Goal: Task Accomplishment & Management: Manage account settings

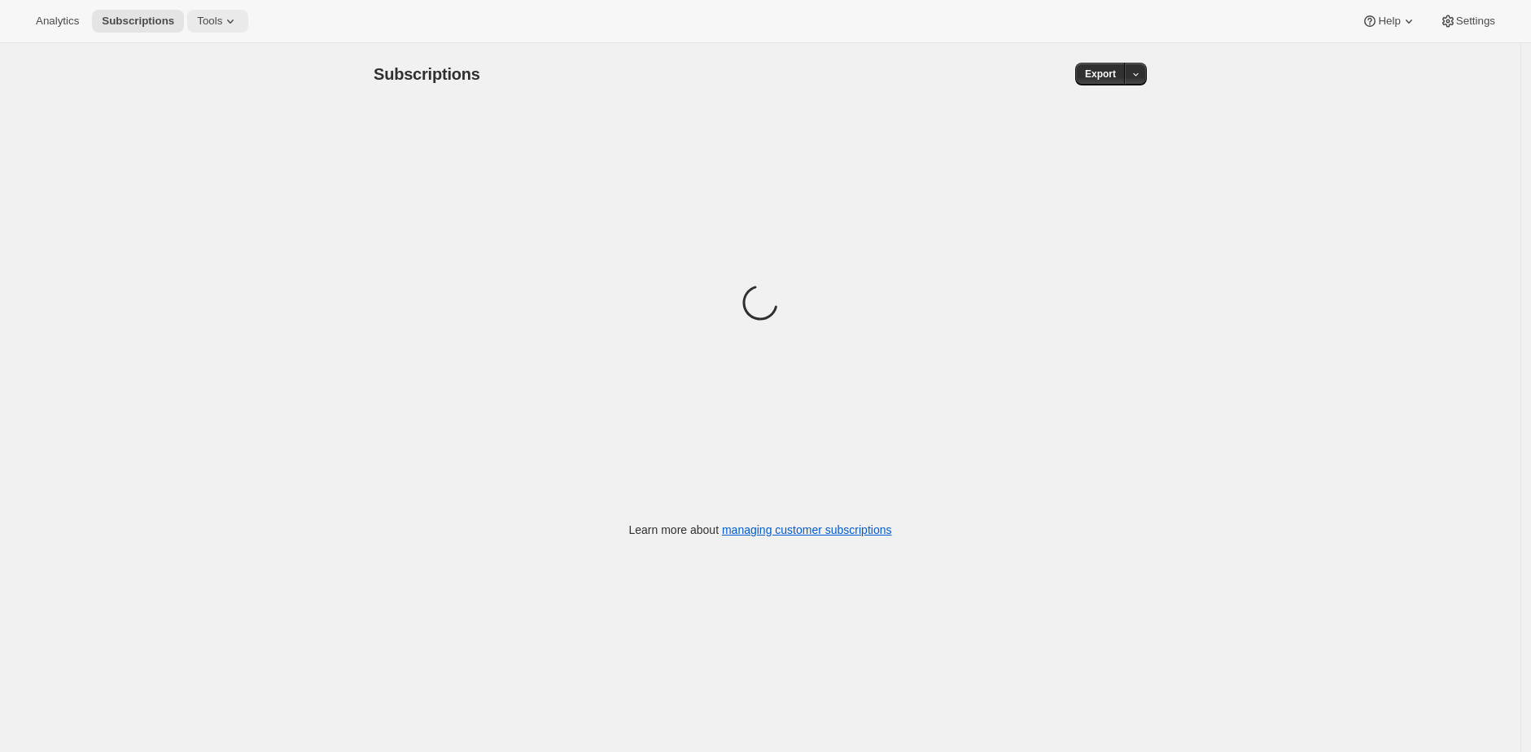
click at [220, 22] on span "Tools" at bounding box center [209, 21] width 25 height 13
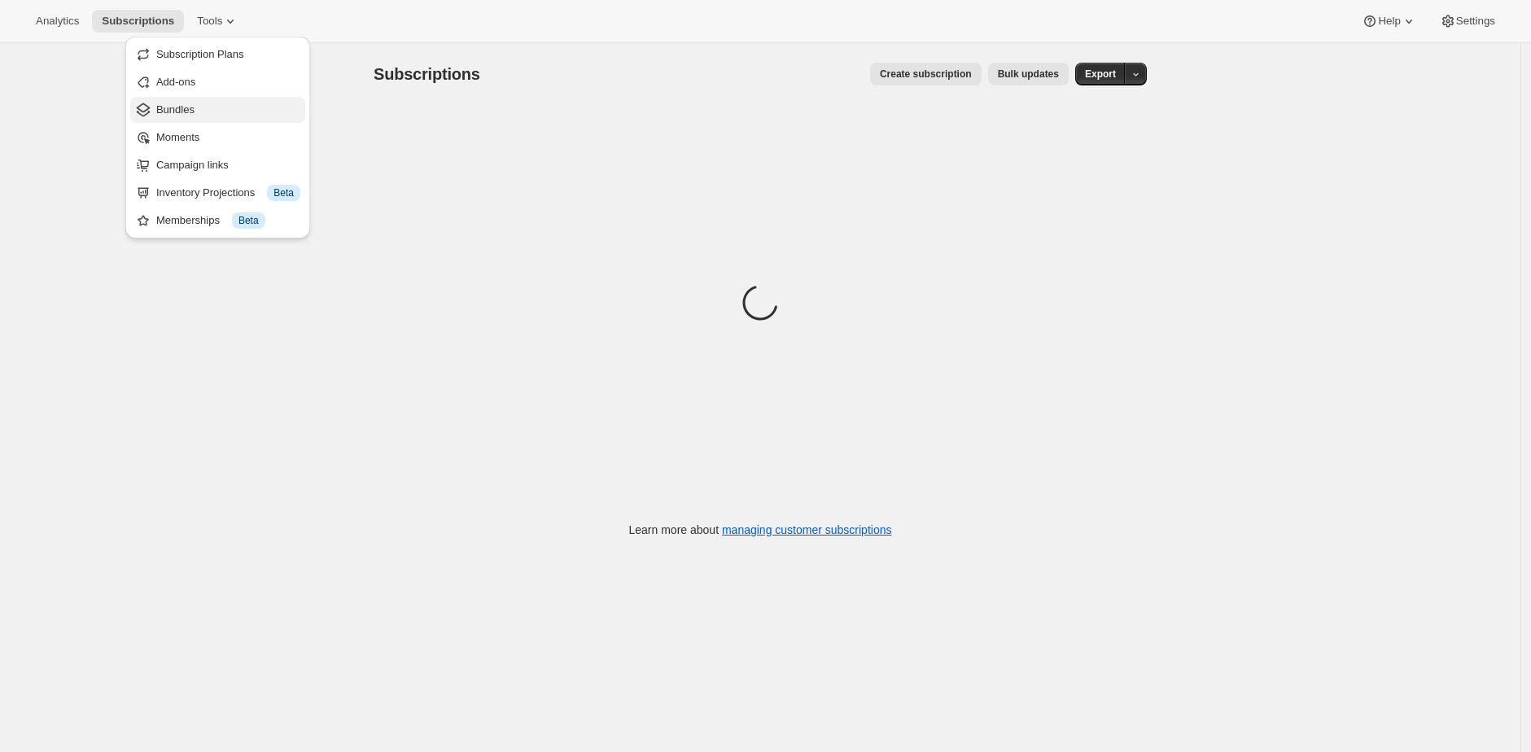
click at [241, 107] on span "Bundles" at bounding box center [228, 110] width 144 height 16
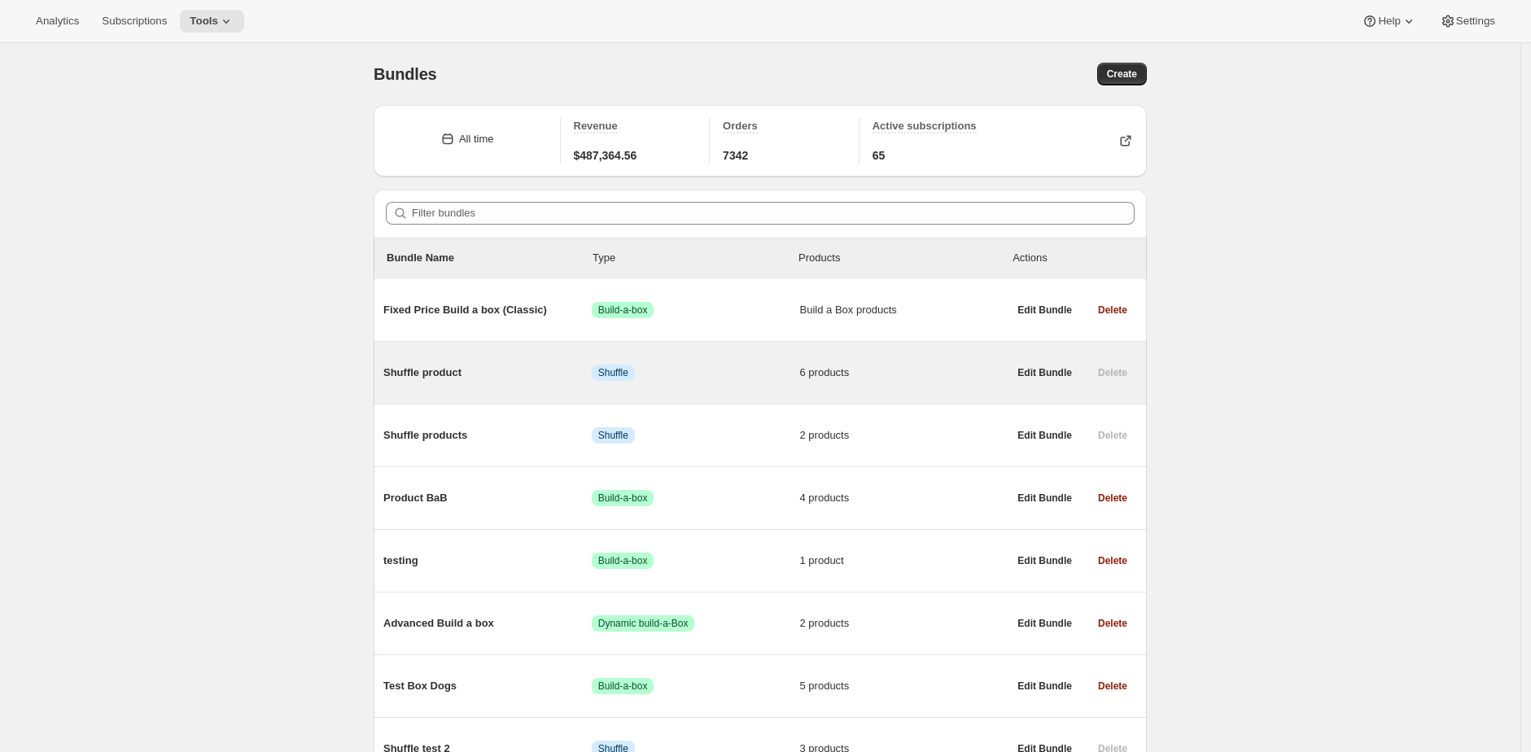
click at [886, 376] on span "6 products" at bounding box center [904, 373] width 208 height 16
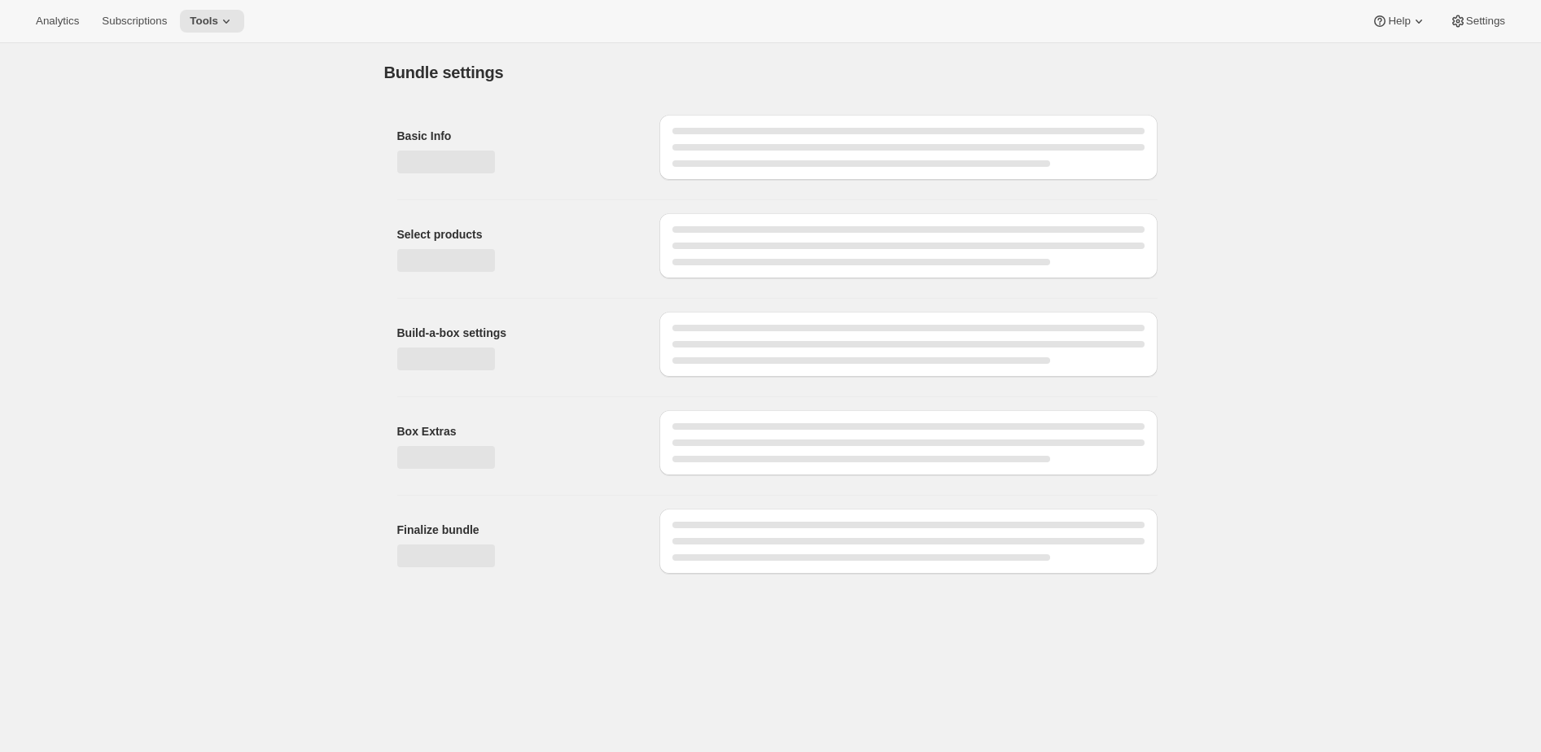
type input "Shuffle product"
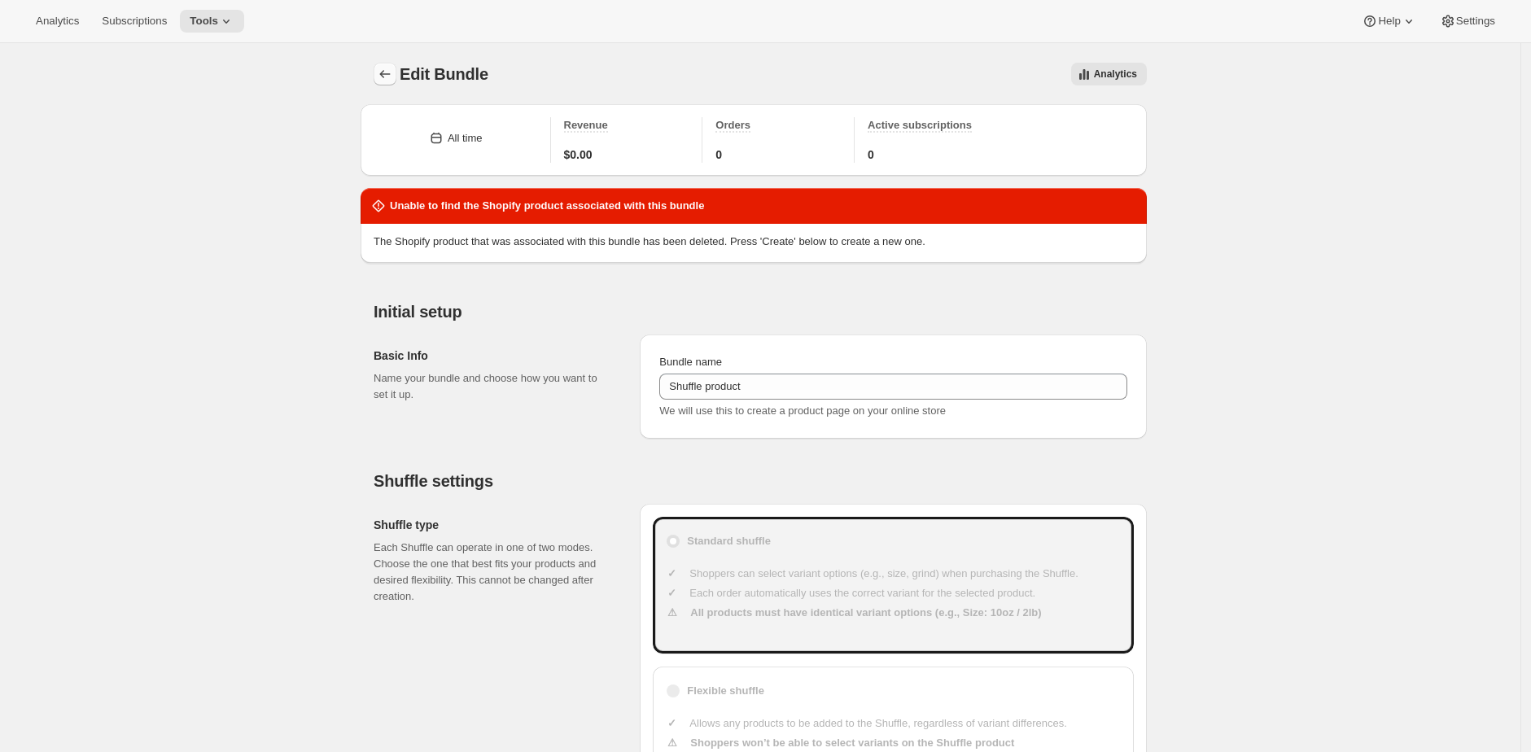
click at [387, 73] on icon "Bundles" at bounding box center [385, 74] width 16 height 16
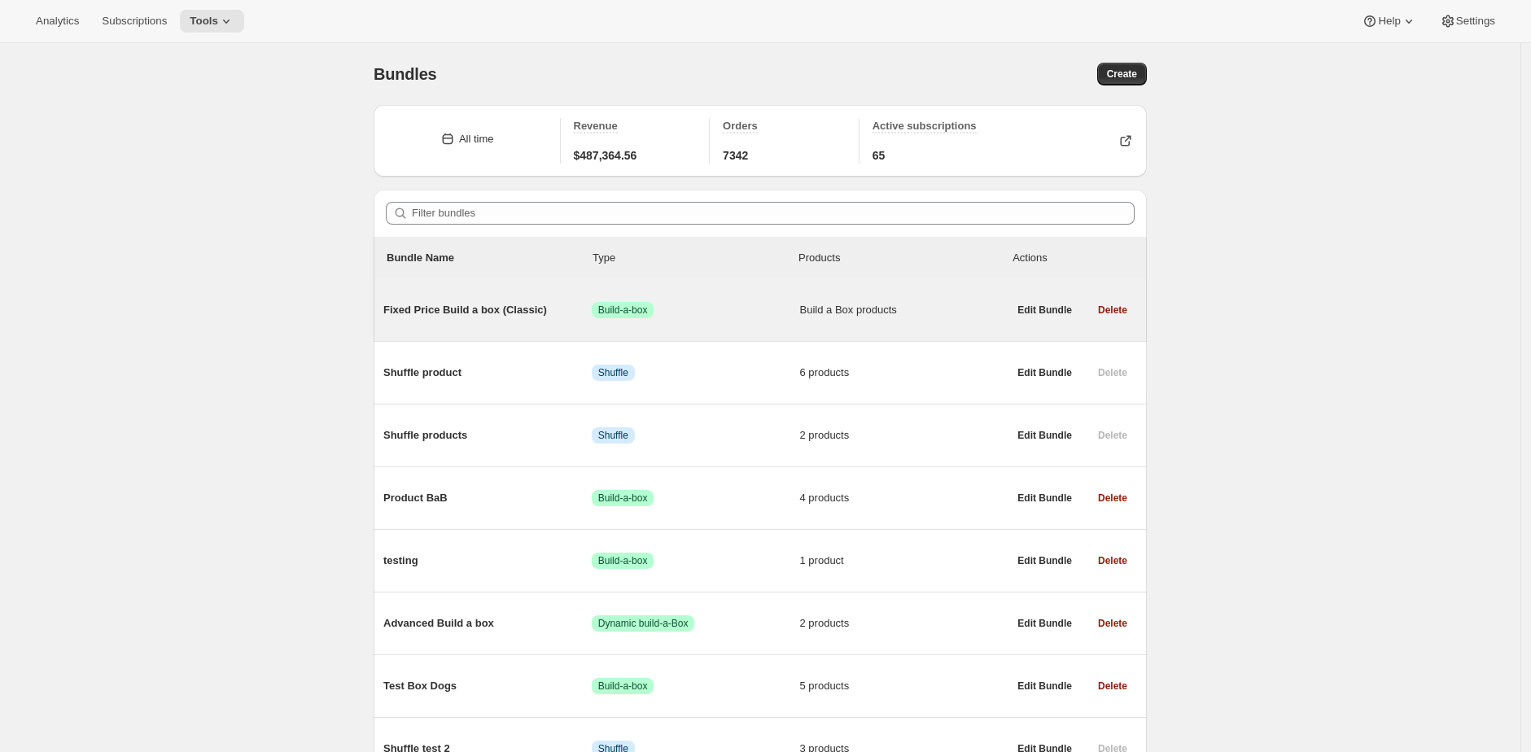
click at [438, 314] on span "Fixed Price Build a box (Classic)" at bounding box center [487, 310] width 208 height 16
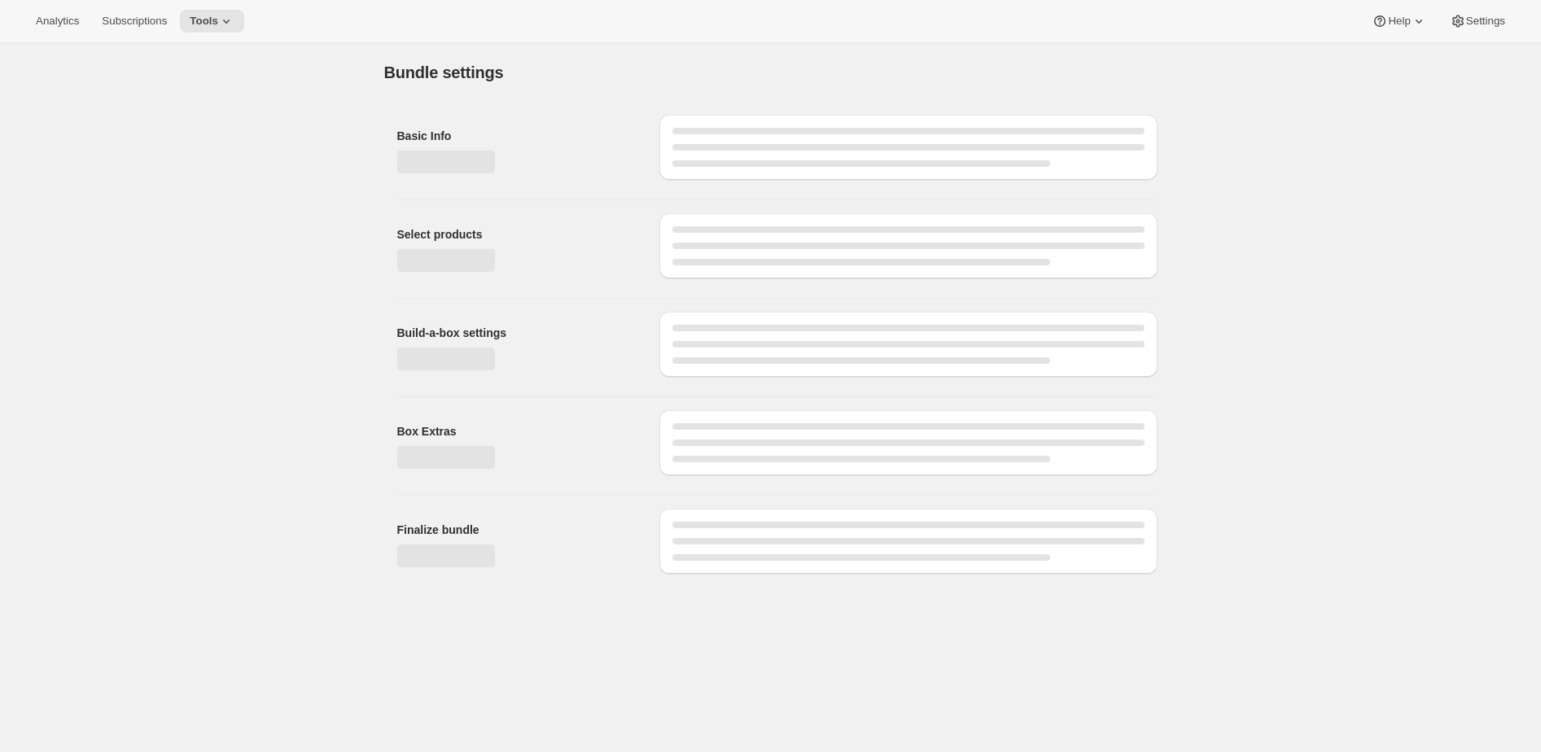
type input "Fixed Price Build a box (Classic)"
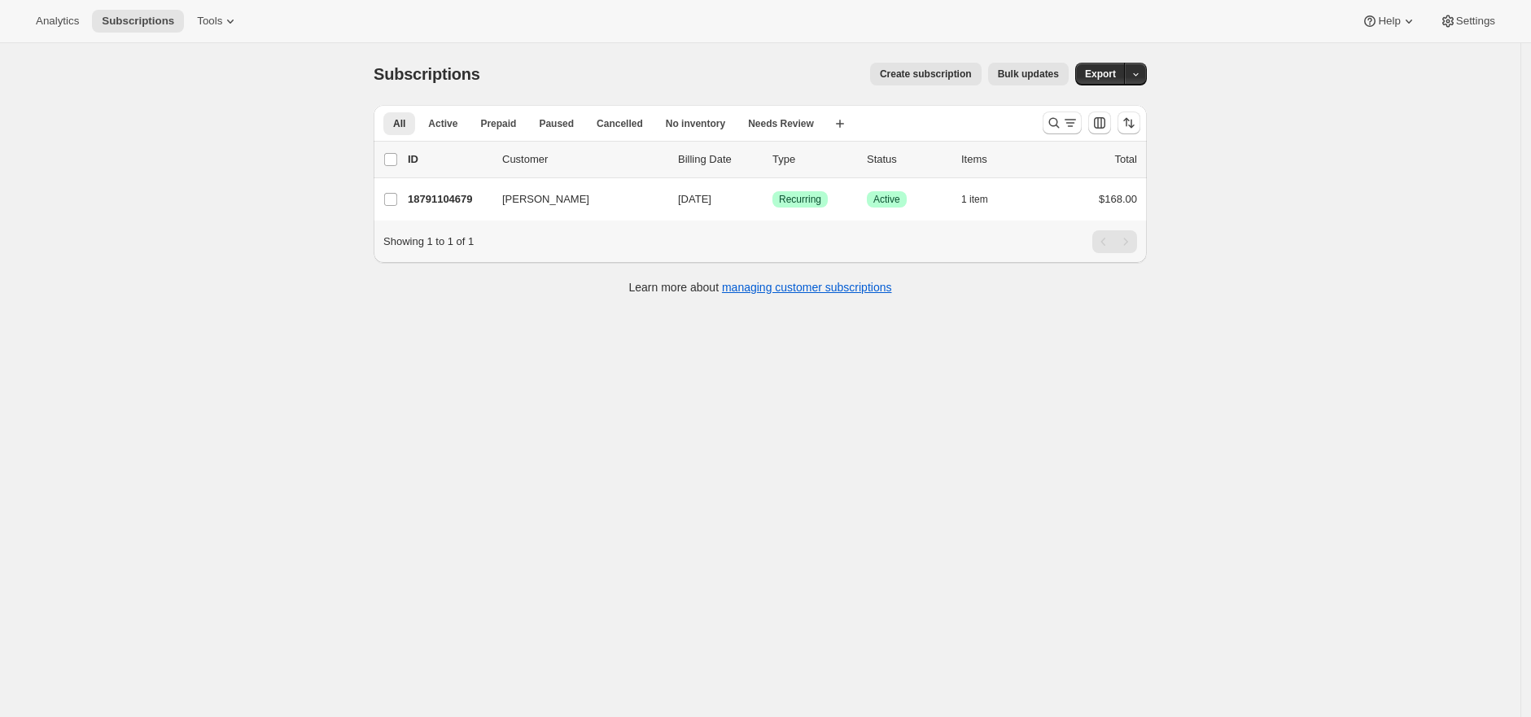
click at [286, 240] on div "Subscriptions. This page is ready Subscriptions Create subscription Bulk update…" at bounding box center [760, 401] width 1521 height 717
click at [226, 15] on icon at bounding box center [230, 21] width 16 height 16
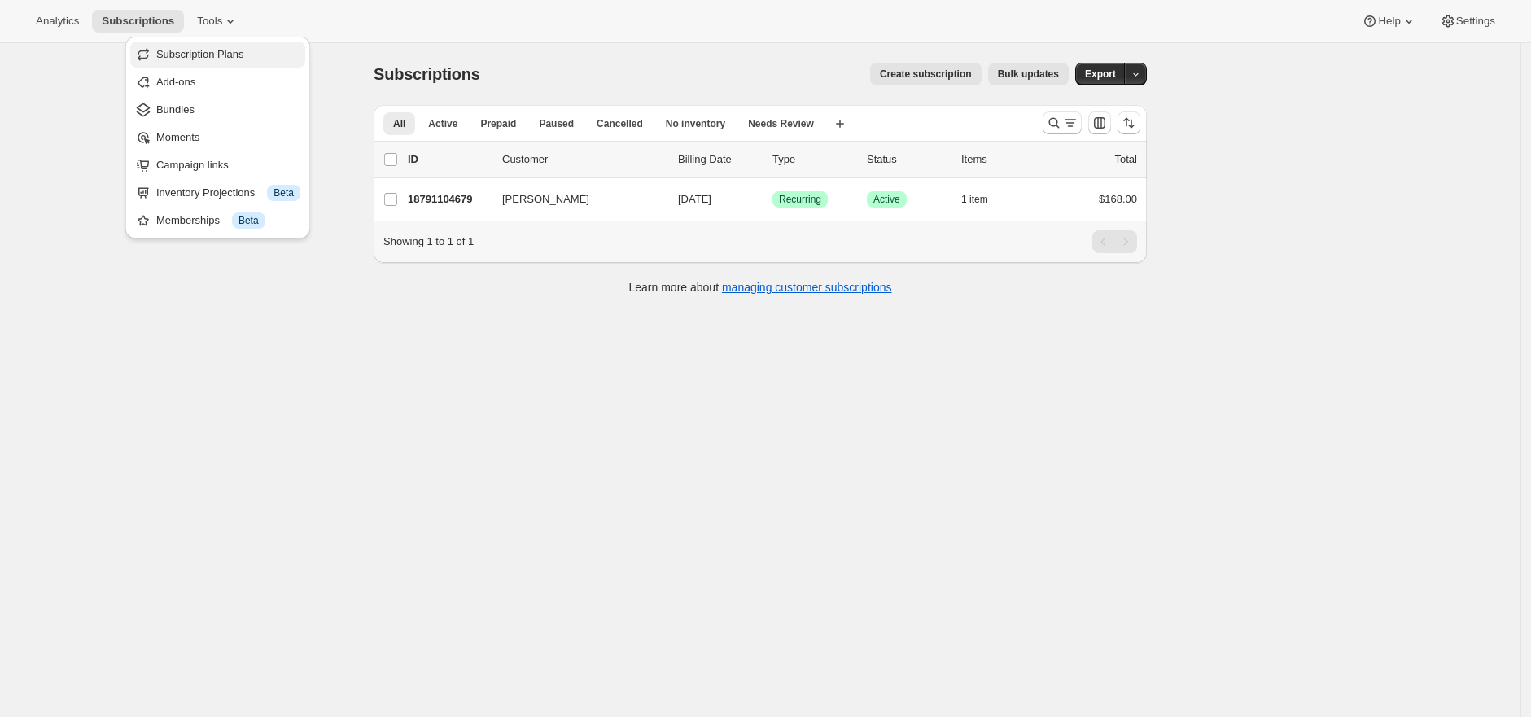
click at [230, 57] on span "Subscription Plans" at bounding box center [200, 54] width 88 height 12
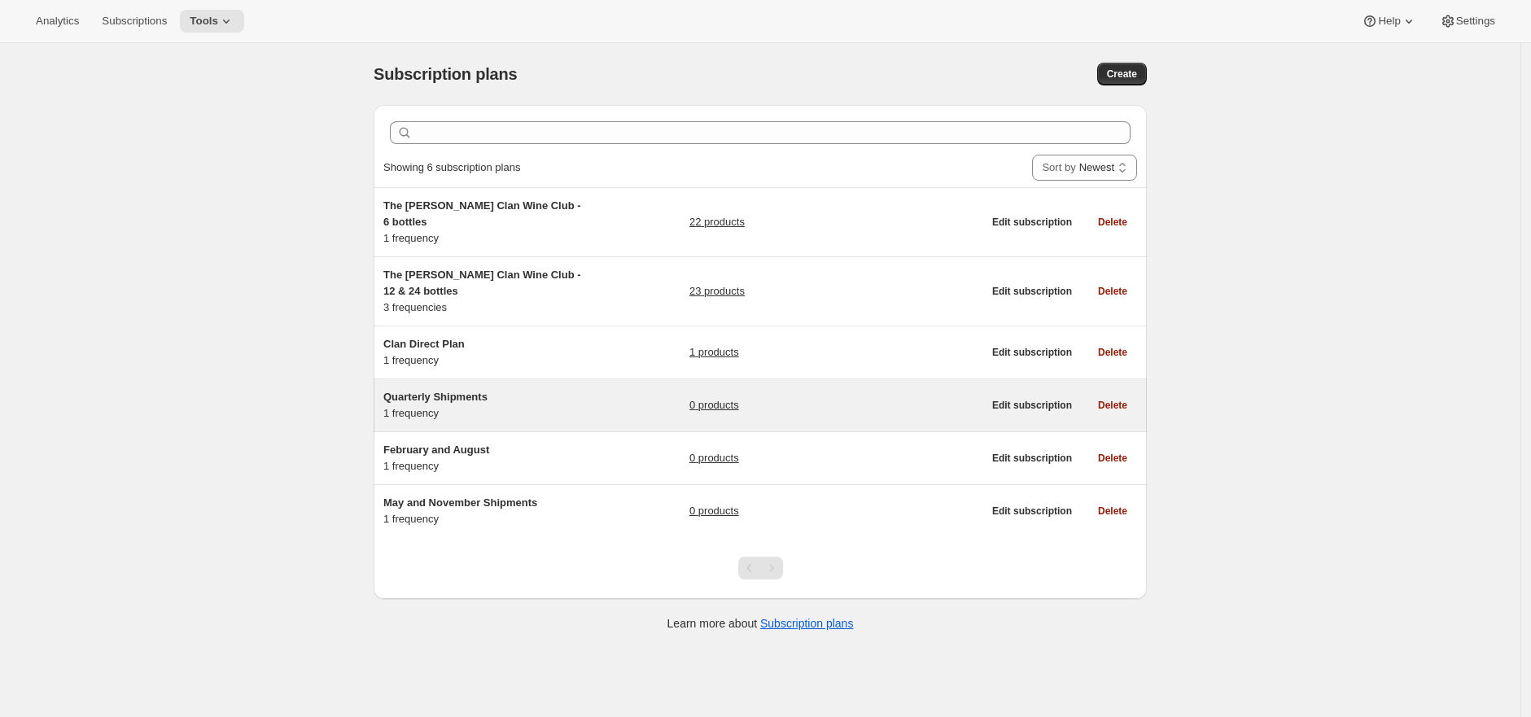
click at [583, 398] on div "Quarterly Shipments 1 frequency" at bounding box center [485, 405] width 204 height 33
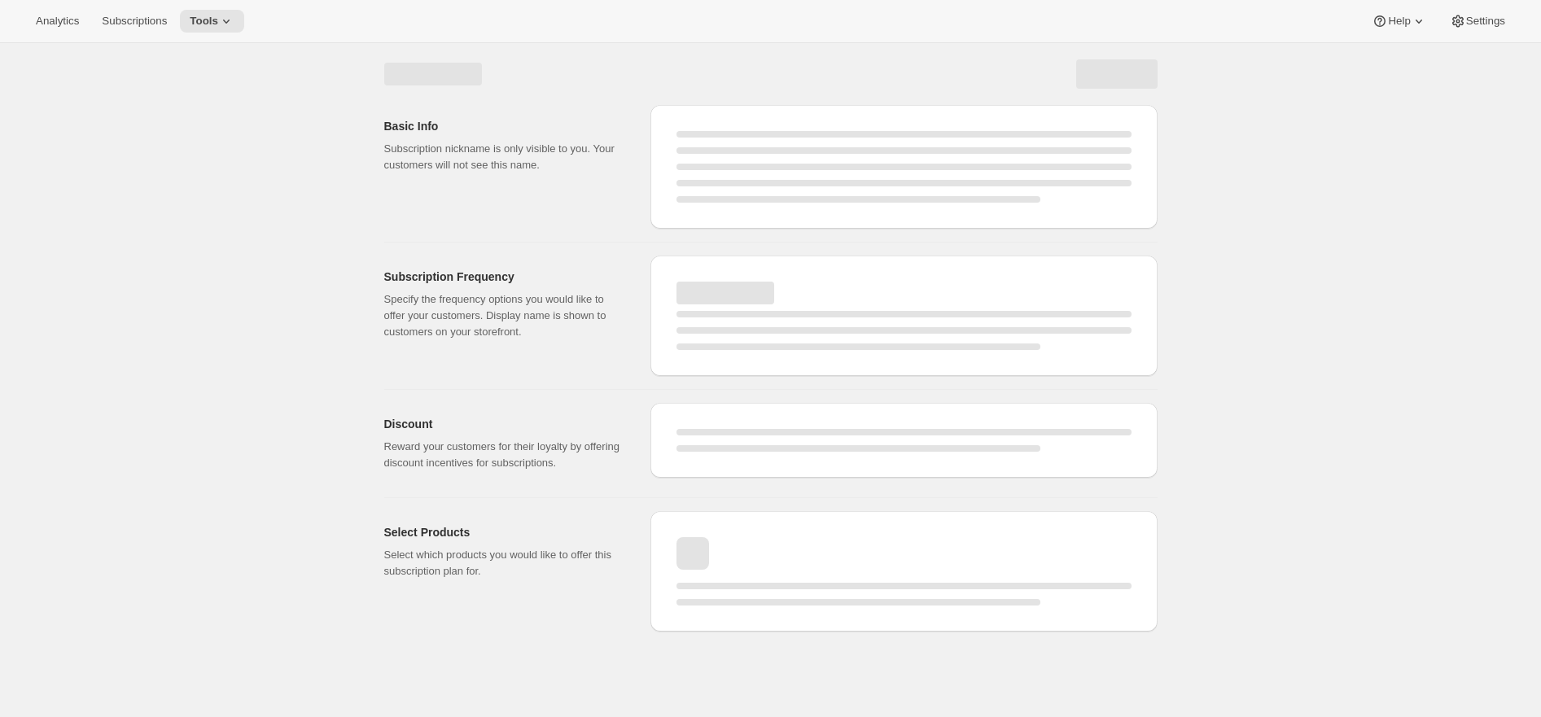
select select "WEEK"
select select "MONTH"
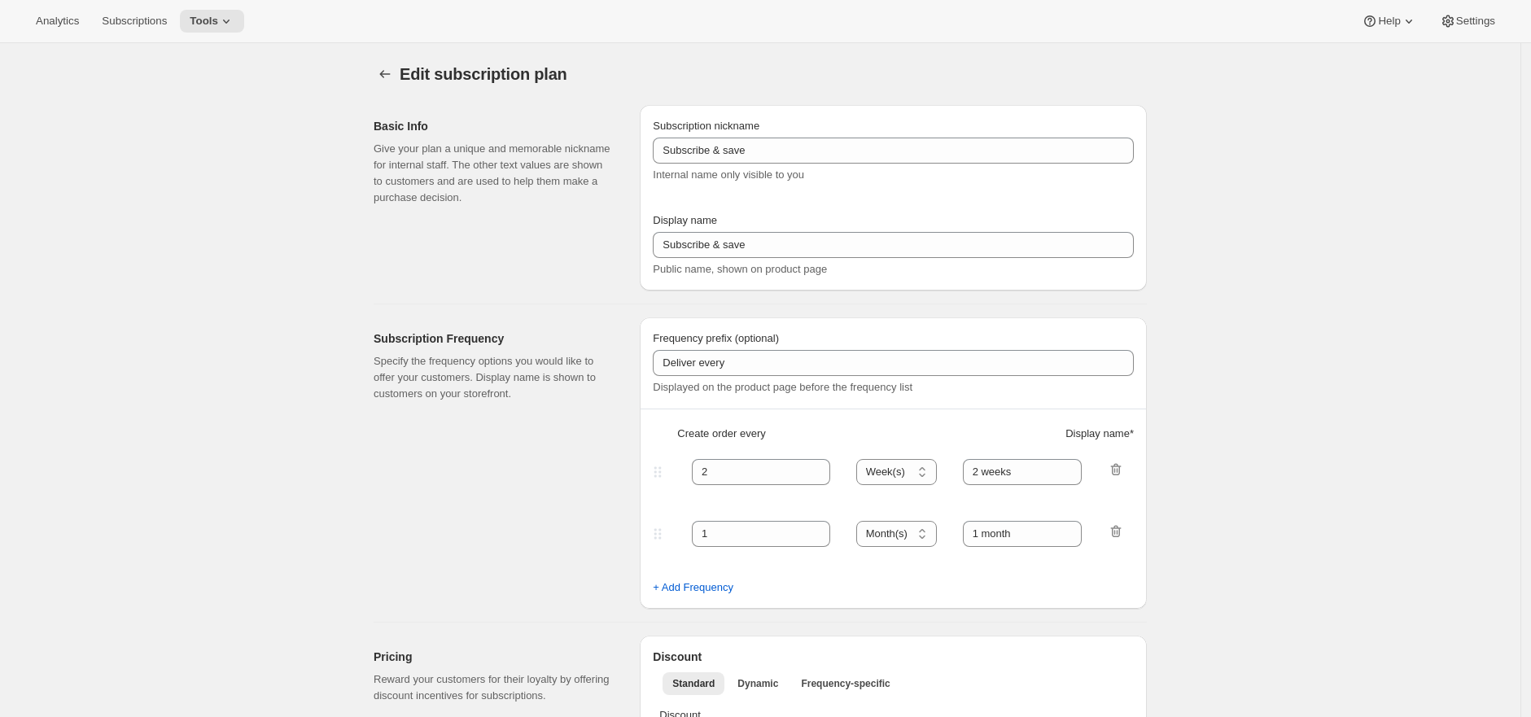
type input "Quarterly Shipments"
type input "Join the Club"
type input "Delivers"
type input "3"
select select "MONTH"
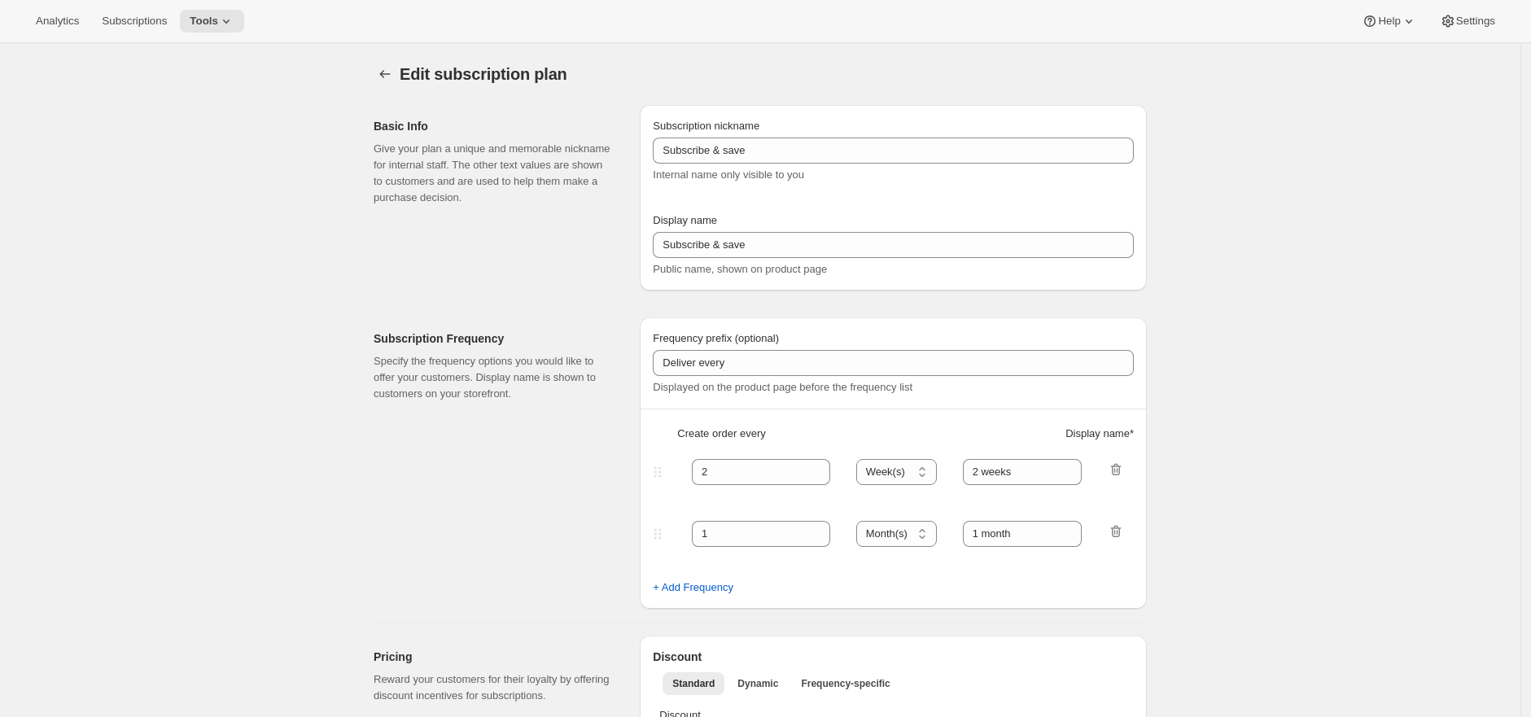
type input "quarterly (Feb, May, Aug, Nov)"
checkbox input "true"
select select "YEARDAY"
select select "2"
select select "5"
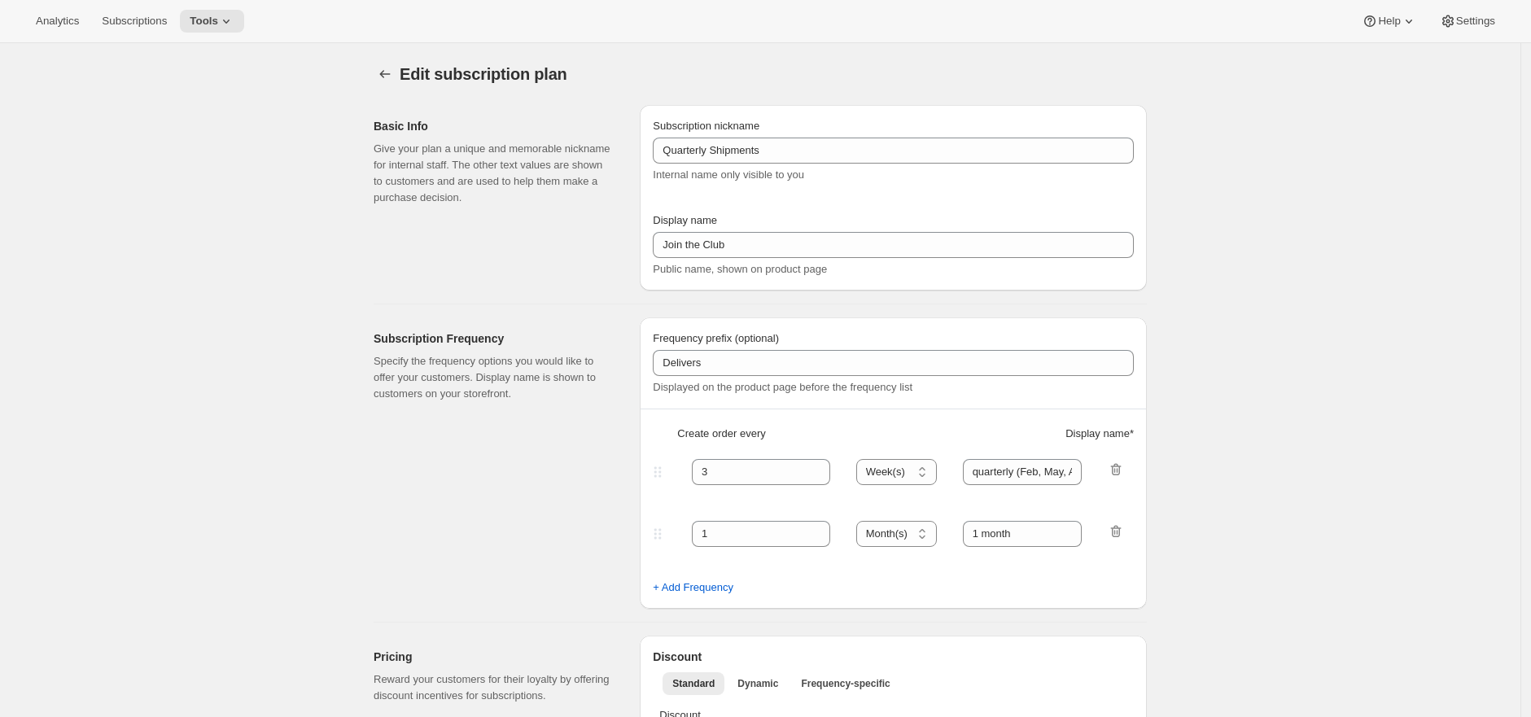
select select "8"
select select "11"
select select "3"
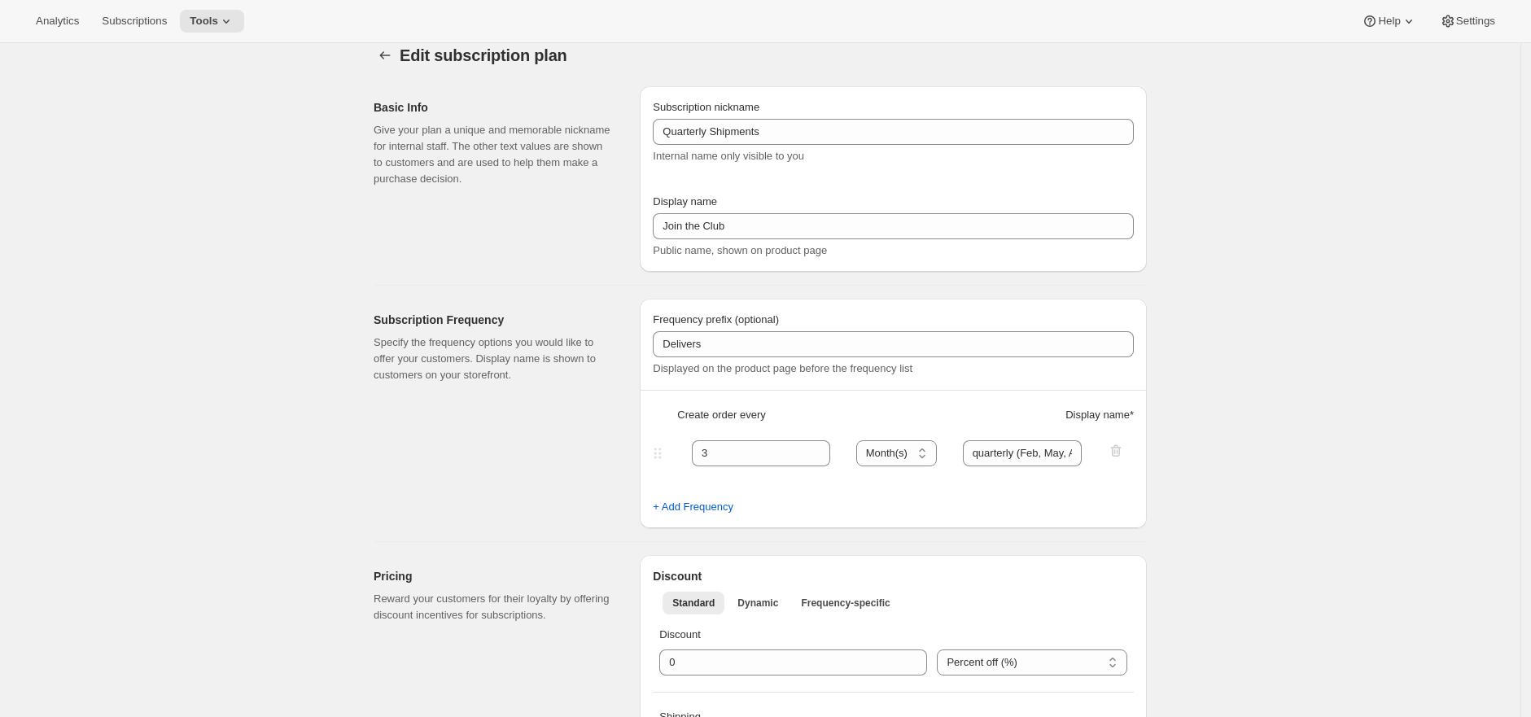
scroll to position [14, 0]
